Goal: Task Accomplishment & Management: Use online tool/utility

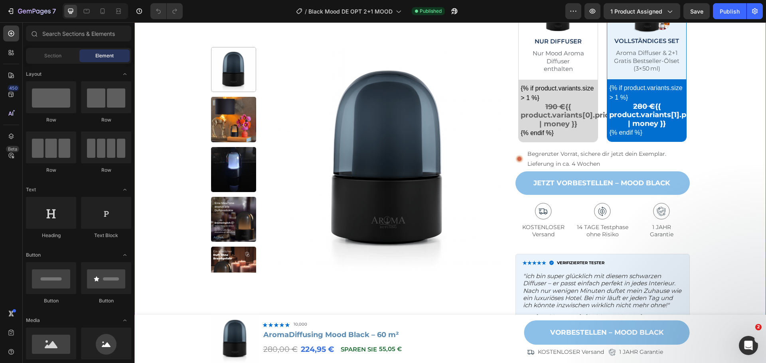
scroll to position [319, 0]
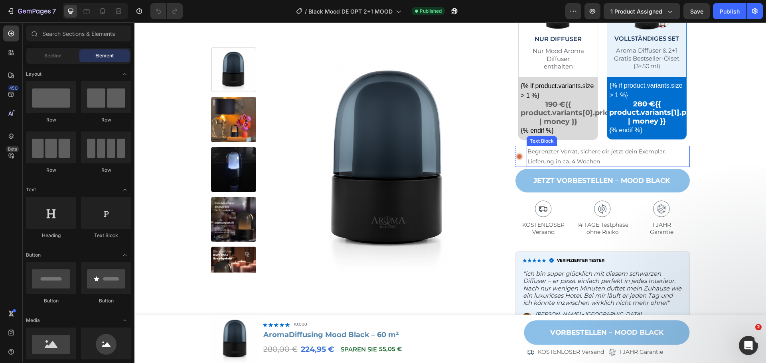
click at [568, 162] on p "Begrenzter Vorrat, sichere dir jetzt dein Exemplar. Lieferung in ca. 4 Wochen" at bounding box center [607, 157] width 161 height 20
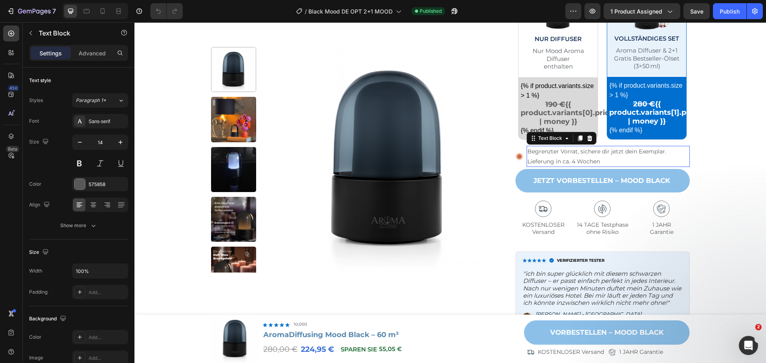
click at [571, 162] on p "Begrenzter Vorrat, sichere dir jetzt dein Exemplar. Lieferung in ca. 4 Wochen" at bounding box center [607, 157] width 161 height 20
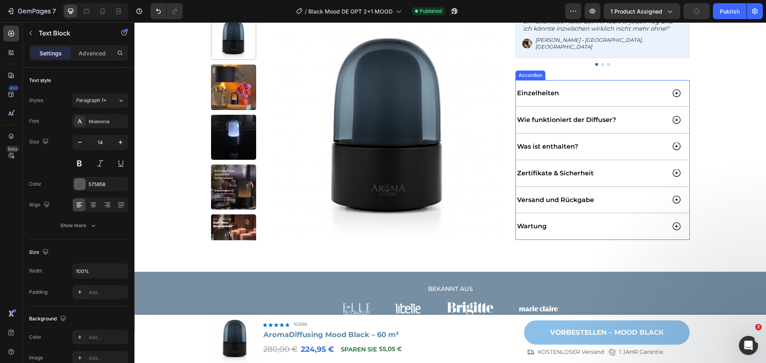
scroll to position [598, 0]
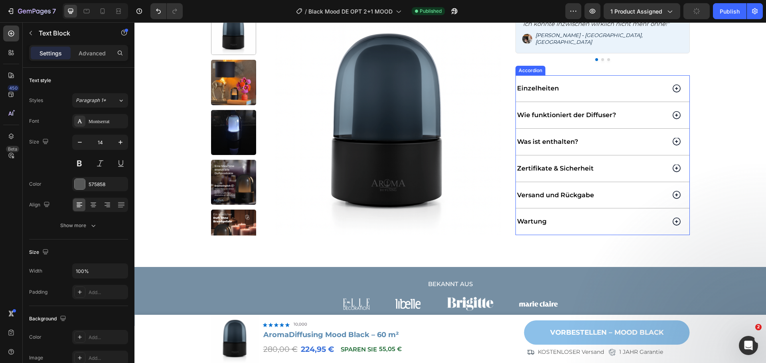
click at [676, 226] on icon at bounding box center [676, 222] width 8 height 8
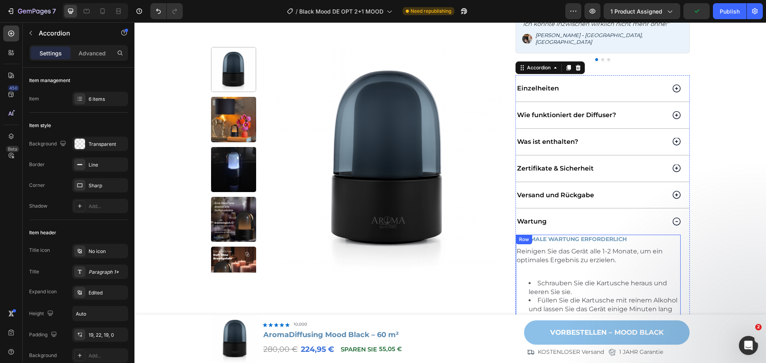
scroll to position [718, 0]
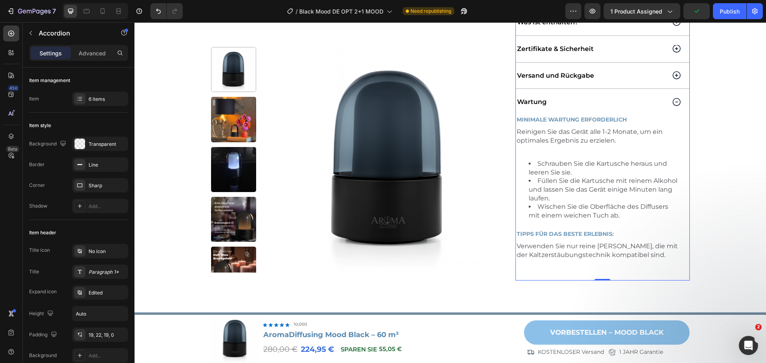
click at [678, 104] on div "Wartung" at bounding box center [602, 102] width 173 height 26
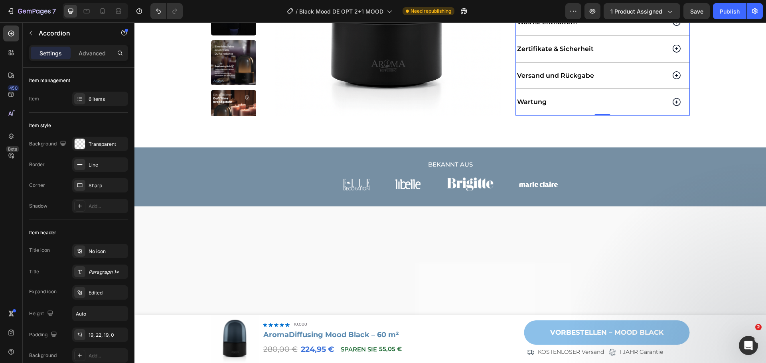
click at [675, 79] on icon at bounding box center [676, 75] width 8 height 8
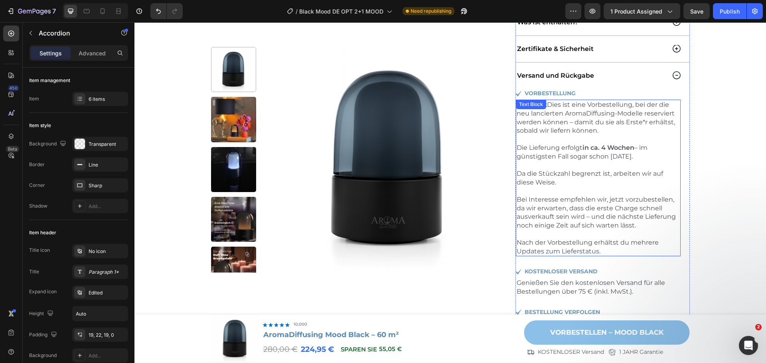
click at [592, 152] on strong "in ca. 4 Wochen" at bounding box center [608, 148] width 52 height 8
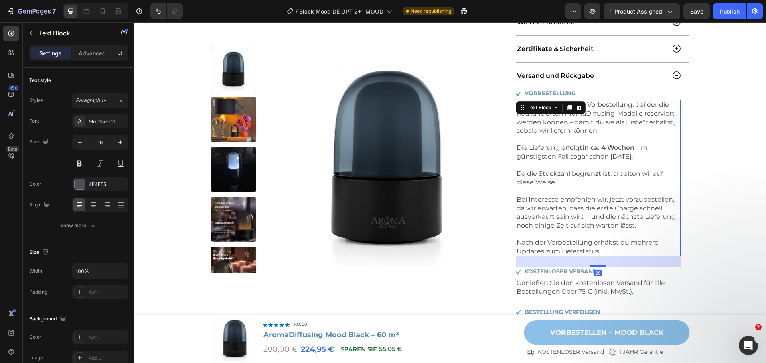
click at [603, 151] on strong "in ca. 4 Wochen" at bounding box center [608, 148] width 52 height 8
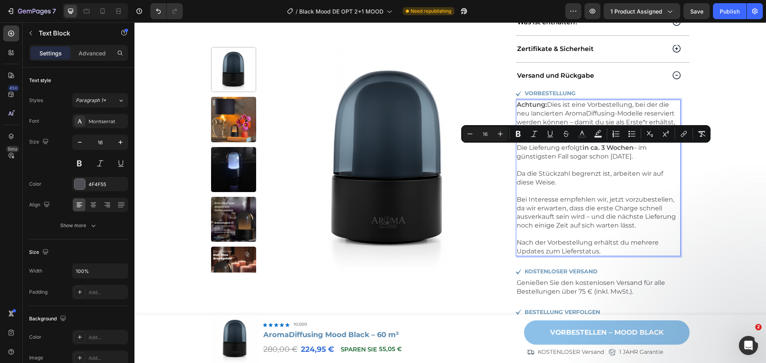
drag, startPoint x: 661, startPoint y: 158, endPoint x: 514, endPoint y: 148, distance: 147.4
click at [516, 148] on p "Achtung: Dies ist eine Vorbestellung, bei der die neu lancierten AromaDiffusing…" at bounding box center [597, 134] width 163 height 69
copy p "Die Lieferung erfolgt in ca. 3 Wochen – im günstigsten Fall sogar schon [DATE]."
click at [646, 161] on p "Achtung: Dies ist eine Vorbestellung, bei der die neu lancierten AromaDiffusing…" at bounding box center [597, 134] width 163 height 69
drag, startPoint x: 657, startPoint y: 161, endPoint x: 633, endPoint y: 150, distance: 25.7
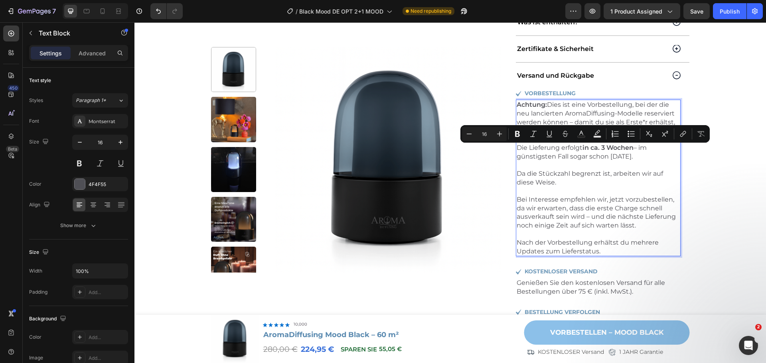
click at [633, 150] on p "Achtung: Dies ist eine Vorbestellung, bei der die neu lancierten AromaDiffusing…" at bounding box center [597, 134] width 163 height 69
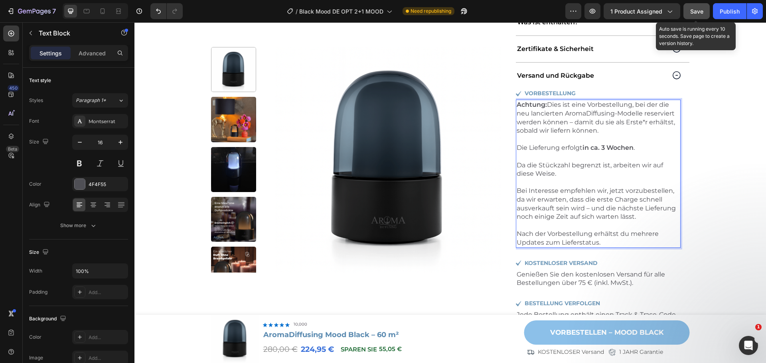
click at [695, 15] on div "Save" at bounding box center [696, 11] width 13 height 8
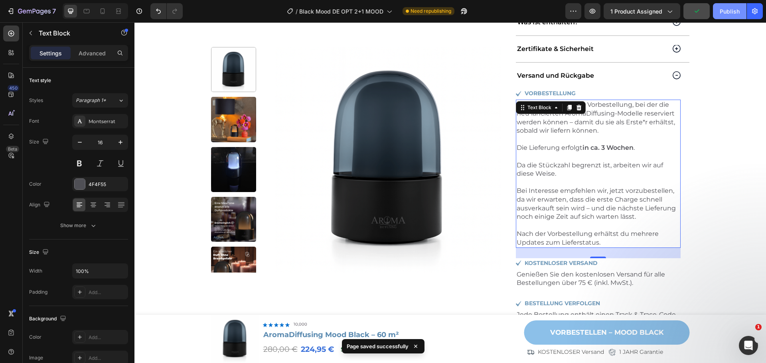
click at [727, 15] on div "Publish" at bounding box center [729, 11] width 20 height 8
